Goal: Transaction & Acquisition: Purchase product/service

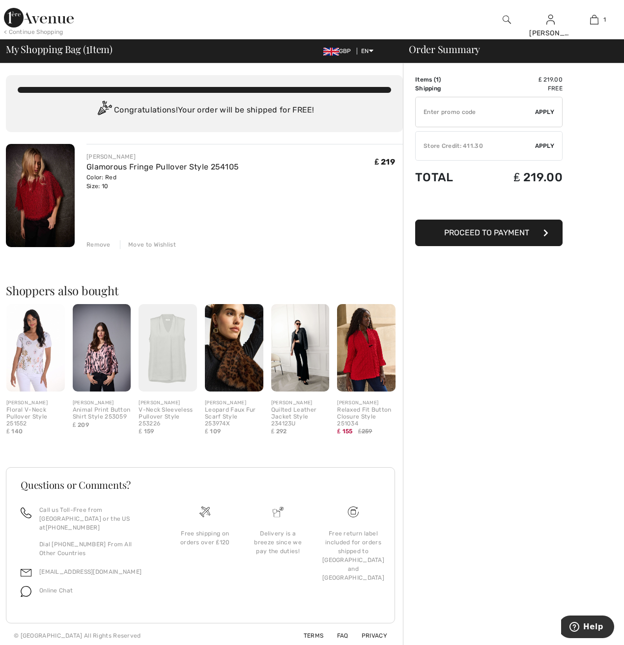
click at [98, 243] on div "Remove" at bounding box center [98, 244] width 24 height 9
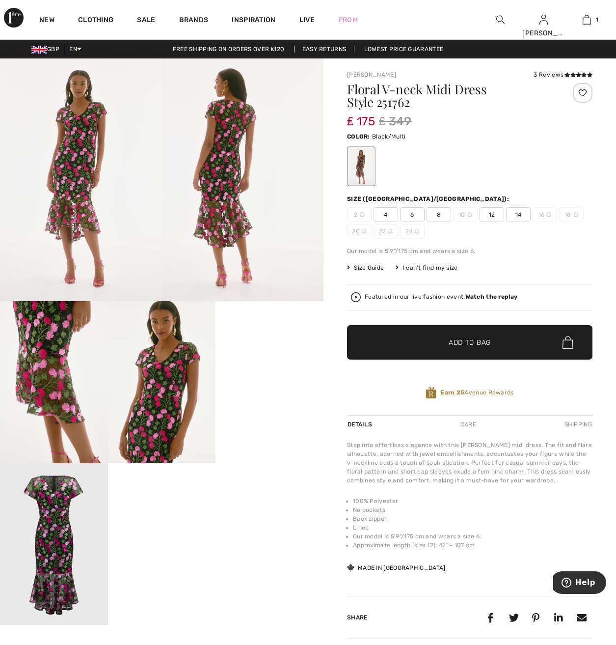
click at [548, 72] on div "3 Reviews" at bounding box center [563, 74] width 59 height 9
click at [575, 76] on icon at bounding box center [573, 74] width 5 height 5
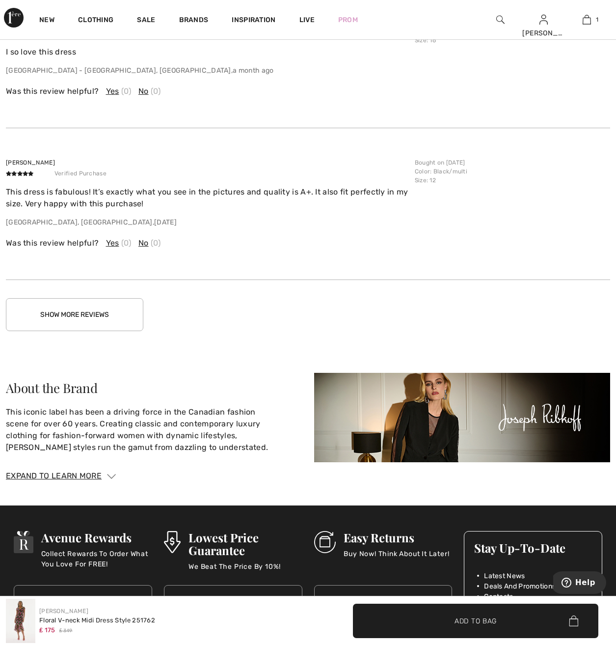
scroll to position [1430, 0]
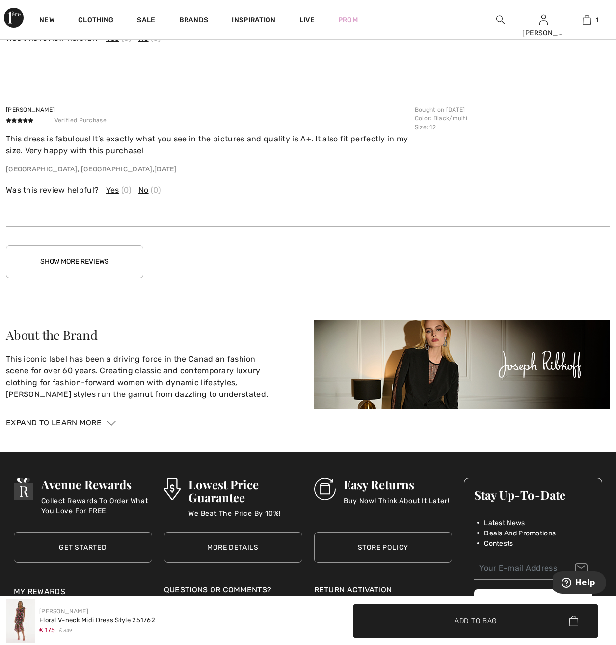
click at [67, 254] on button "Show More Reviews" at bounding box center [74, 261] width 137 height 33
